Goal: Use online tool/utility: Utilize a website feature to perform a specific function

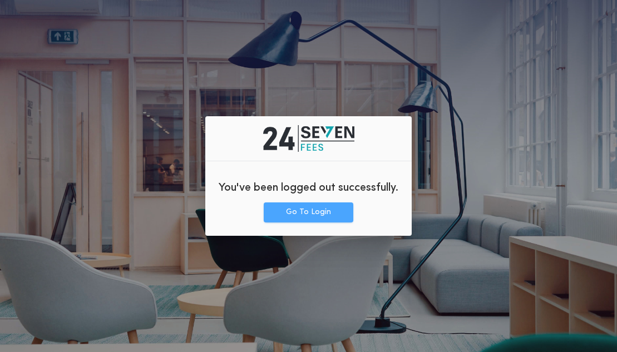
click at [332, 217] on button "Go To Login" at bounding box center [309, 213] width 90 height 20
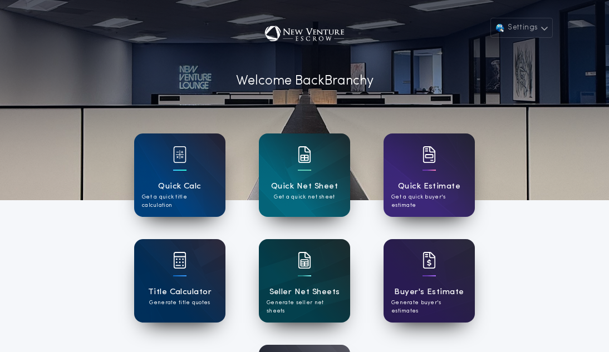
click at [314, 288] on h1 "Seller Net Sheets" at bounding box center [304, 292] width 71 height 13
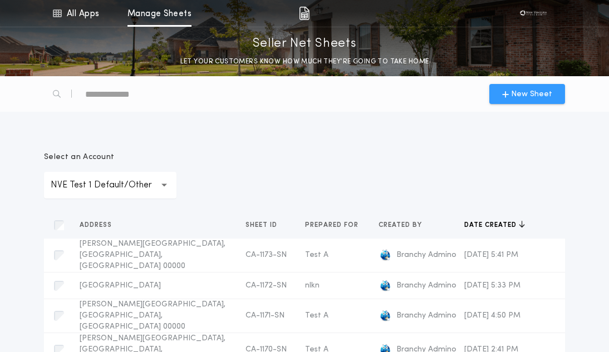
click at [542, 91] on span "New Sheet" at bounding box center [531, 94] width 41 height 12
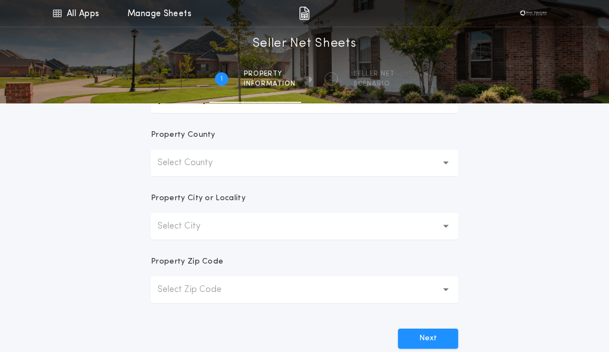
scroll to position [245, 0]
click at [158, 163] on p "Select County" at bounding box center [194, 162] width 73 height 13
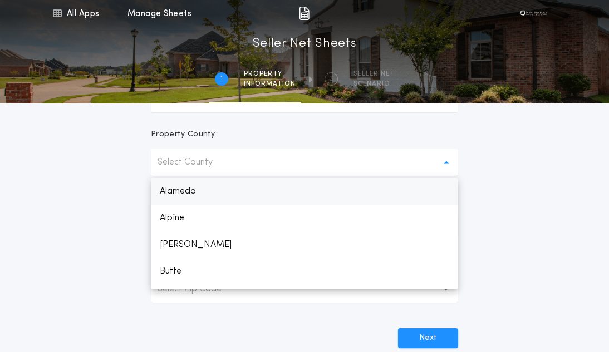
click at [183, 185] on p "Alameda" at bounding box center [304, 191] width 307 height 27
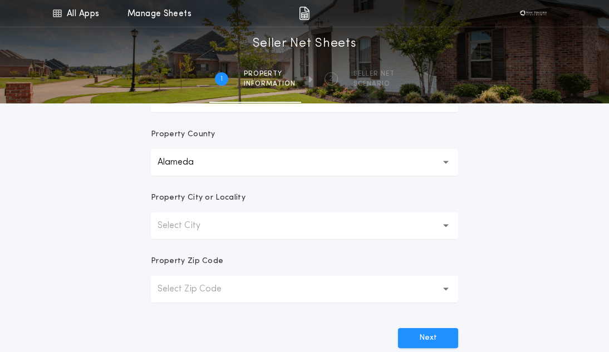
click at [248, 227] on button "Select City" at bounding box center [304, 226] width 307 height 27
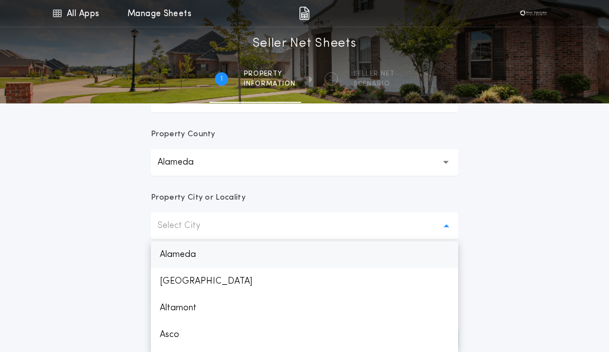
click at [267, 243] on p "Alameda" at bounding box center [304, 255] width 307 height 27
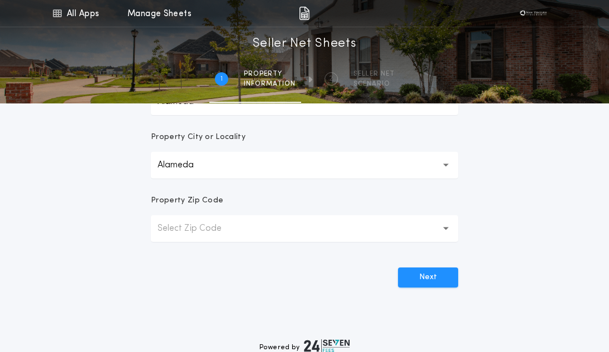
scroll to position [306, 0]
click at [300, 220] on button "Select Zip Code" at bounding box center [304, 228] width 307 height 27
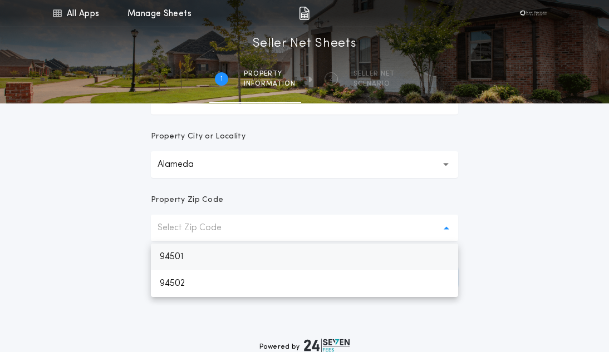
click at [317, 255] on p "94501" at bounding box center [304, 257] width 307 height 27
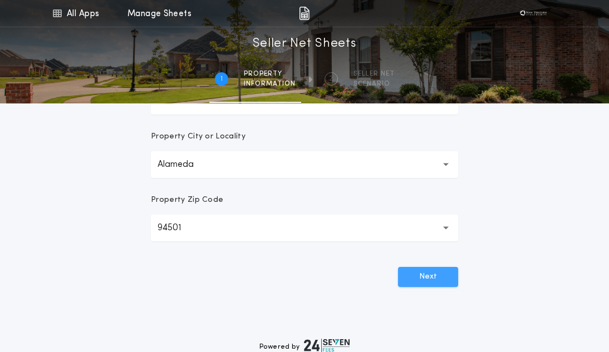
click at [412, 278] on button "Next" at bounding box center [428, 277] width 60 height 20
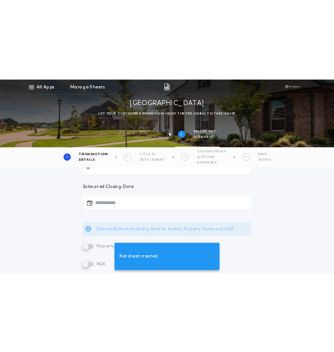
scroll to position [0, 0]
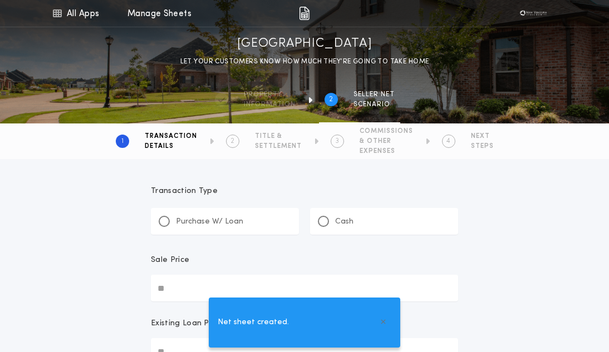
click at [255, 211] on div "Purchase W/ Loan" at bounding box center [225, 221] width 148 height 27
